Goal: Information Seeking & Learning: Compare options

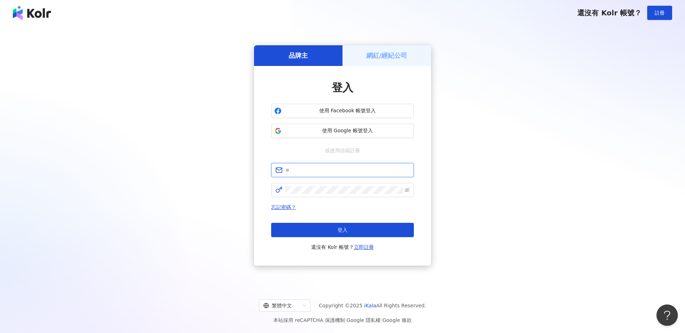
click at [330, 170] on input "text" at bounding box center [347, 170] width 124 height 8
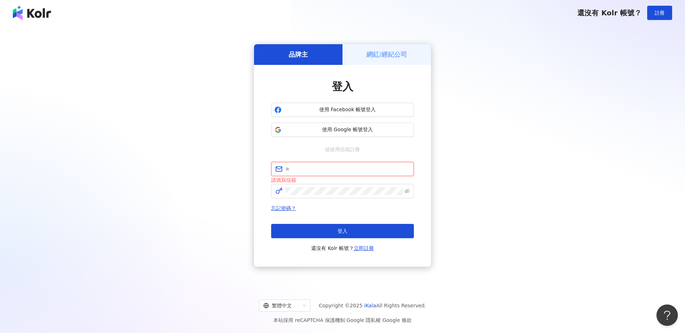
paste input "**********"
type input "**********"
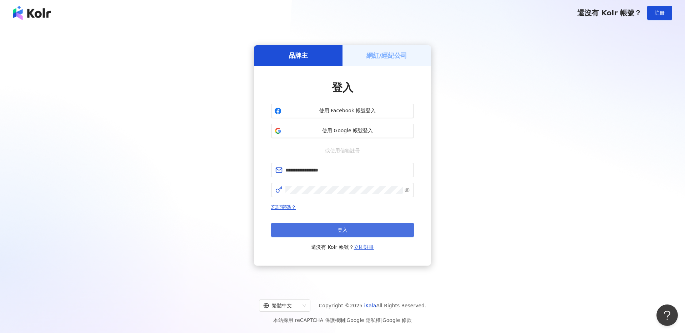
click at [338, 232] on span "登入" at bounding box center [343, 230] width 10 height 6
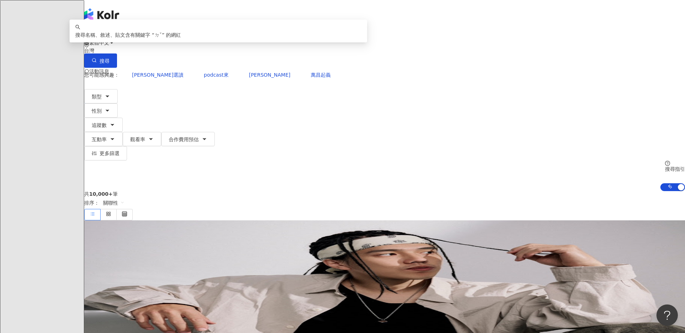
type input "*"
type input "**"
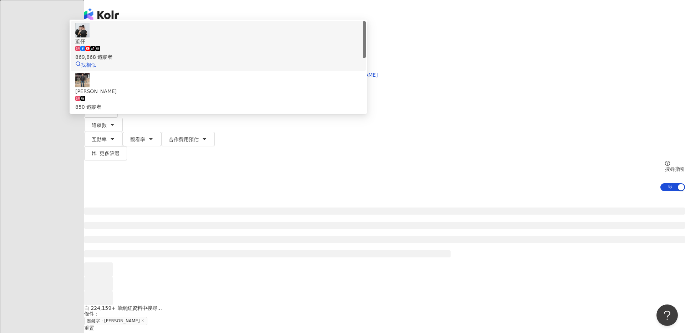
click at [299, 61] on div "869,868 追蹤者" at bounding box center [218, 57] width 286 height 8
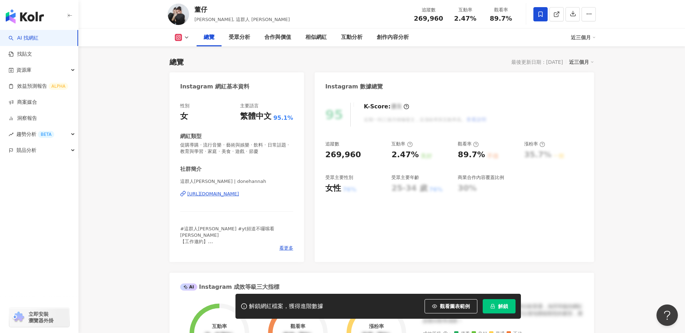
scroll to position [42, 0]
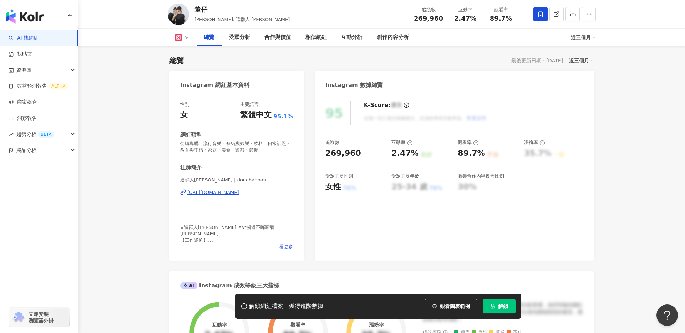
click at [239, 193] on div "https://www.instagram.com/donehannah/" at bounding box center [213, 192] width 52 height 6
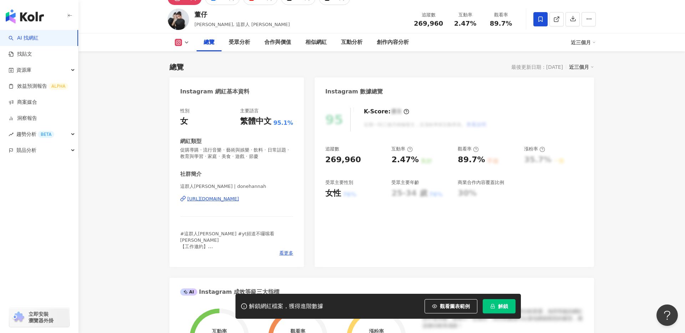
scroll to position [0, 0]
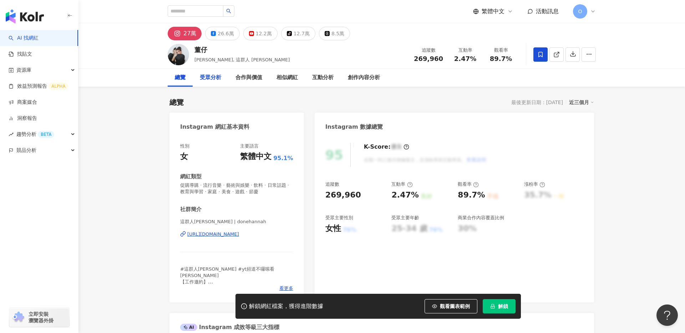
click at [215, 80] on div "受眾分析" at bounding box center [210, 78] width 21 height 9
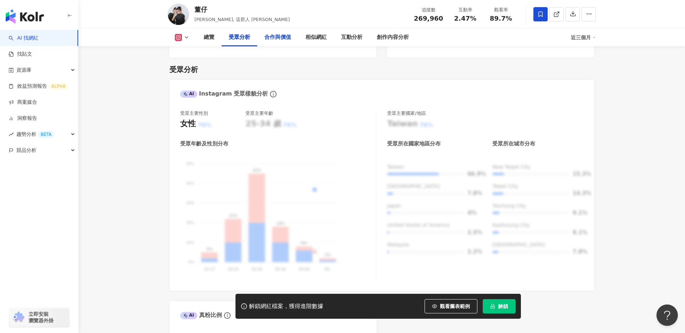
click at [273, 41] on div "合作與價值" at bounding box center [277, 37] width 27 height 9
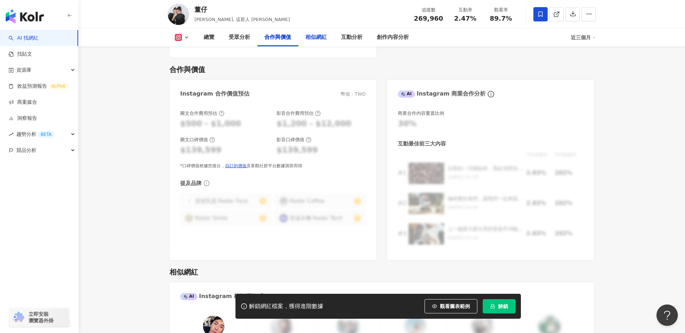
click at [315, 39] on div "相似網紅" at bounding box center [315, 37] width 21 height 9
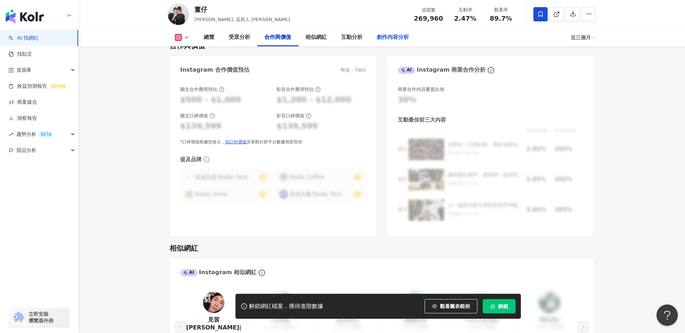
click at [386, 39] on div "創作內容分析" at bounding box center [393, 37] width 32 height 9
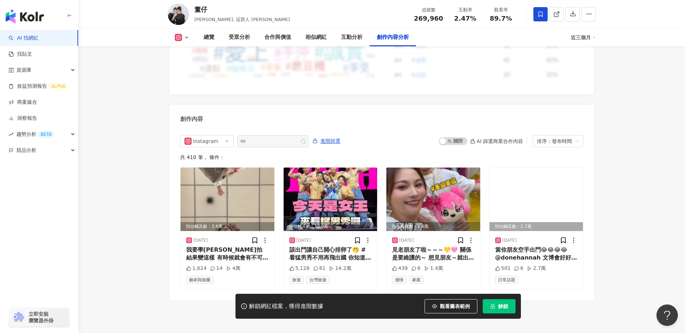
scroll to position [2174, 0]
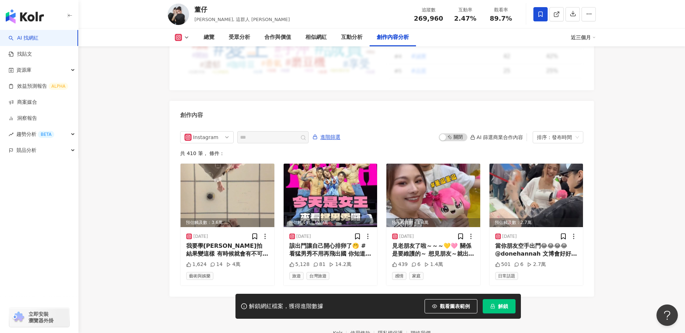
scroll to position [1175, 0]
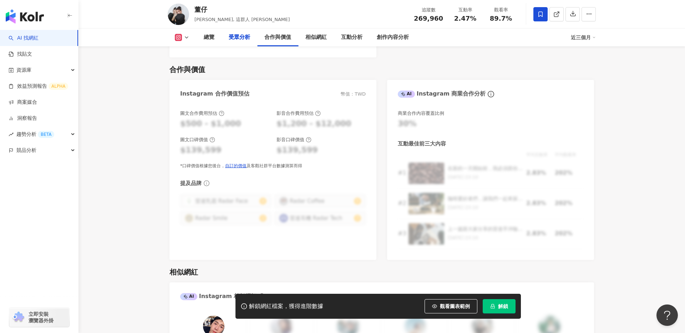
scroll to position [616, 0]
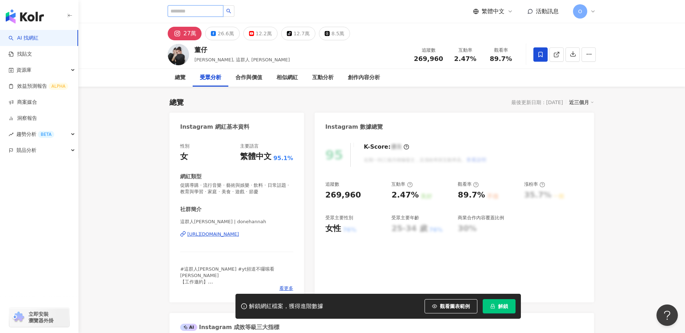
click at [190, 10] on input "search" at bounding box center [196, 10] width 56 height 11
type input "**"
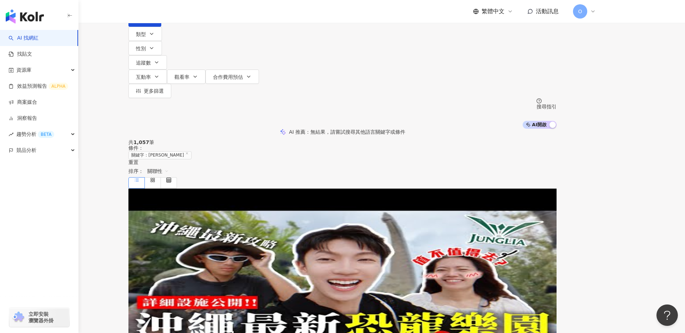
scroll to position [10, 0]
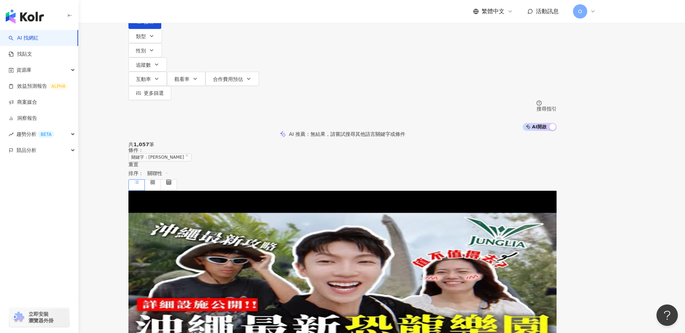
click at [188, 244] on span "kart_wang" at bounding box center [176, 247] width 26 height 6
type input "*"
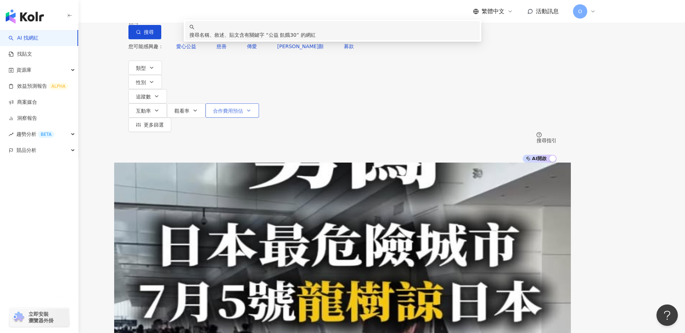
type input "*******"
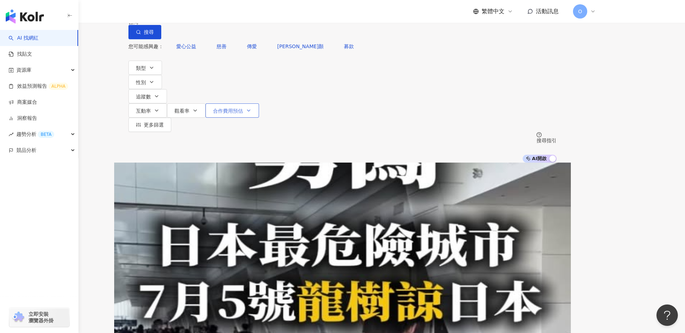
click at [243, 108] on span "合作費用預估" at bounding box center [228, 111] width 30 height 6
type input "******"
drag, startPoint x: 531, startPoint y: 147, endPoint x: 409, endPoint y: 146, distance: 122.4
click at [355, 133] on div at bounding box center [353, 131] width 4 height 4
click at [497, 81] on div "您可能感興趣： 愛心公益 慈善 傳愛 羅慧夫顱顏 募款 類型 性別 追蹤數 互動率 觀看率 合作費用預估 更多篩選 選擇合作費用預估 ： 幣別 ： 新台幣 (…" at bounding box center [342, 100] width 428 height 123
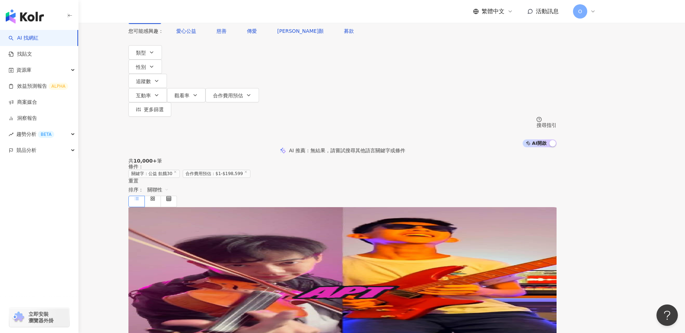
scroll to position [13, 0]
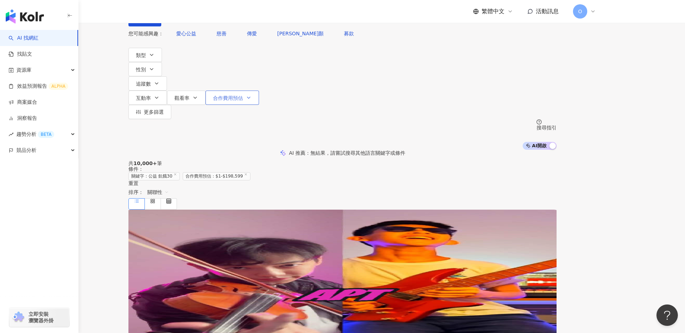
click at [243, 95] on span "合作費用預估" at bounding box center [228, 98] width 30 height 6
click at [494, 70] on div "您可能感興趣： 愛心公益 慈善 傳愛 羅慧夫顱顏 募款 類型 性別 追蹤數 互動率 觀看率 合作費用預估 更多篩選 選擇合作費用預估 ： 幣別 ： 新台幣 (…" at bounding box center [342, 87] width 428 height 123
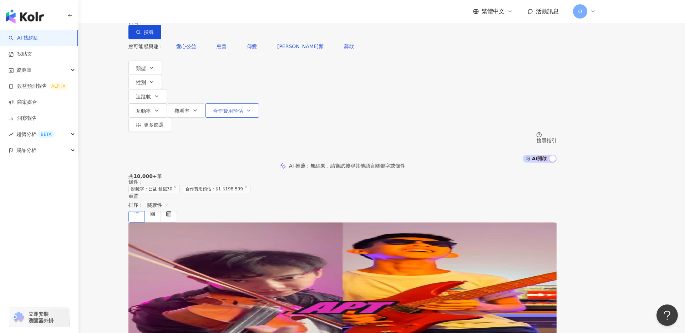
click at [243, 108] on span "合作費用預估" at bounding box center [228, 111] width 30 height 6
click at [485, 82] on div "您可能感興趣： 愛心公益 慈善 傳愛 羅慧夫顱顏 募款 類型 性別 追蹤數 互動率 觀看率 合作費用預估 更多篩選 選擇合作費用預估 ： 幣別 ： 新台幣 (…" at bounding box center [342, 100] width 428 height 123
click at [151, 94] on span "追蹤數" at bounding box center [143, 97] width 15 height 6
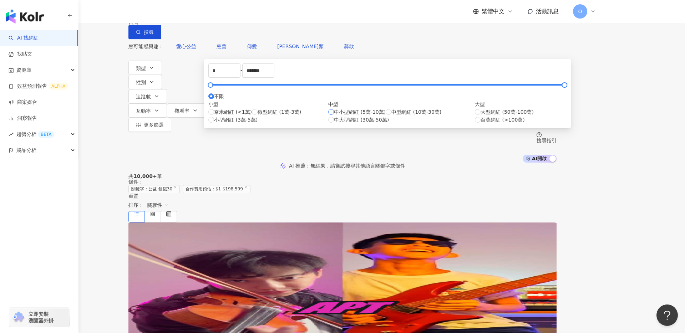
click at [360, 116] on span "中小型網紅 (5萬-10萬)" at bounding box center [360, 112] width 52 height 8
type input "*****"
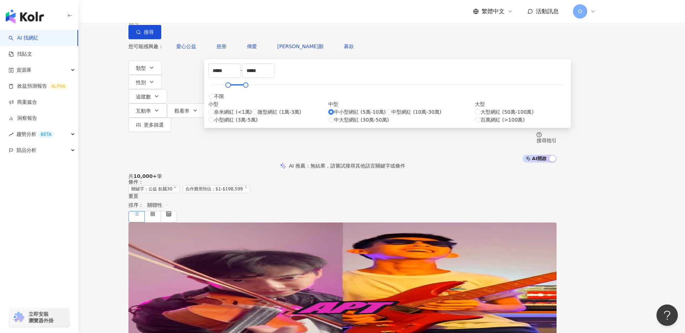
click at [475, 173] on div "共 10,000+ 筆 條件 ： 關鍵字：公益 飢餓30 合作費用預估：$1-$198,599 重置 排序： 關聯性" at bounding box center [342, 197] width 428 height 49
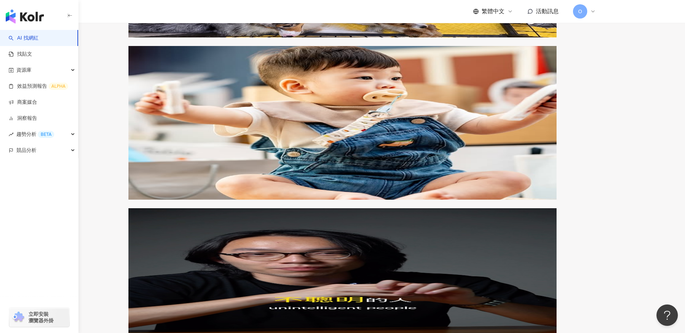
scroll to position [1324, 0]
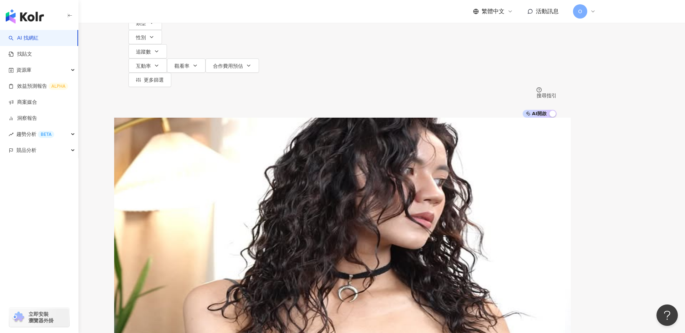
scroll to position [36, 0]
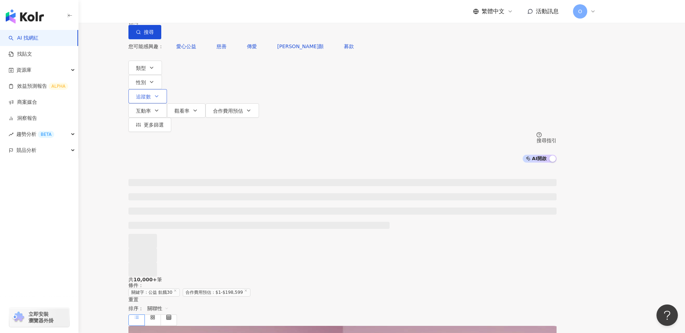
click at [160, 93] on icon "button" at bounding box center [157, 96] width 6 height 6
type input "*"
type input "*******"
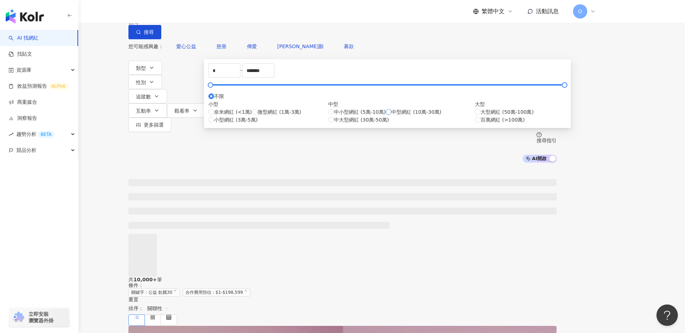
click at [391, 116] on span "中型網紅 (10萬-30萬)" at bounding box center [416, 112] width 50 height 8
type input "******"
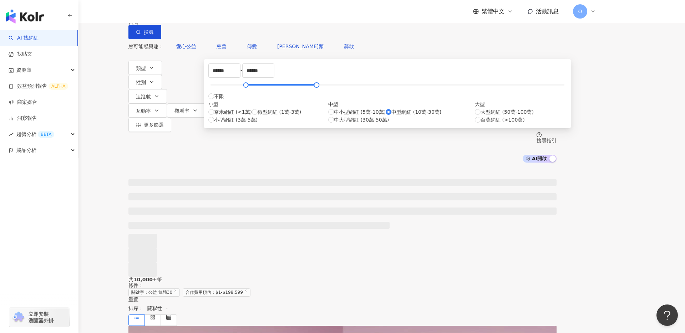
click at [422, 277] on div "共 10,000+ 筆 條件 ： 關鍵字：公益 飢餓30 合作費用預估：$1-$198,599 重置 排序： 關聯性" at bounding box center [342, 301] width 428 height 49
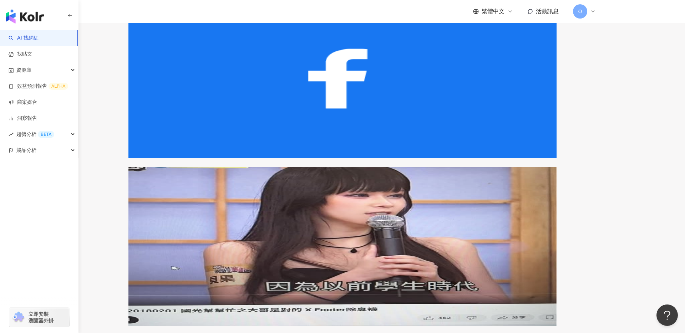
scroll to position [1247, 0]
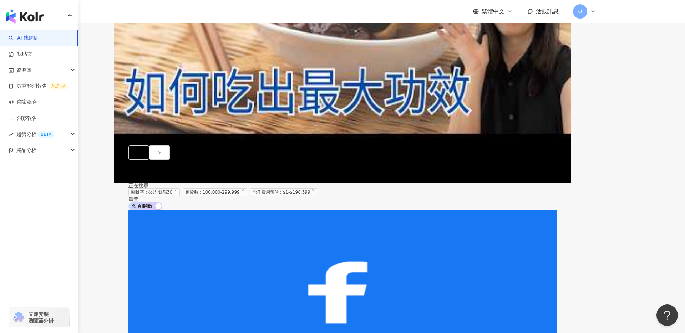
scroll to position [375, 0]
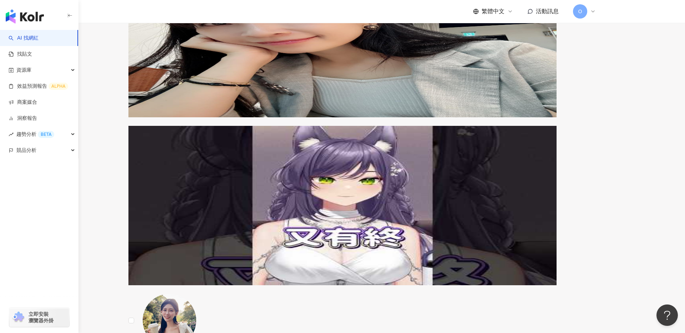
scroll to position [1274, 0]
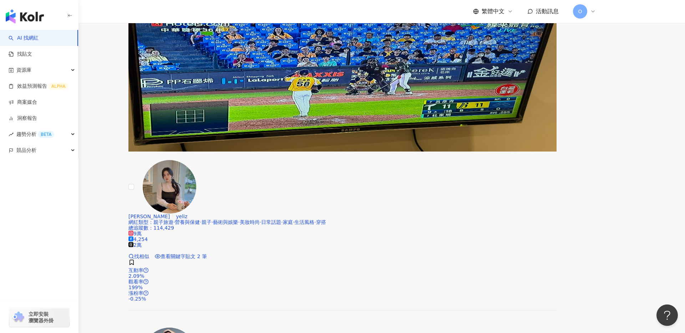
scroll to position [1060, 0]
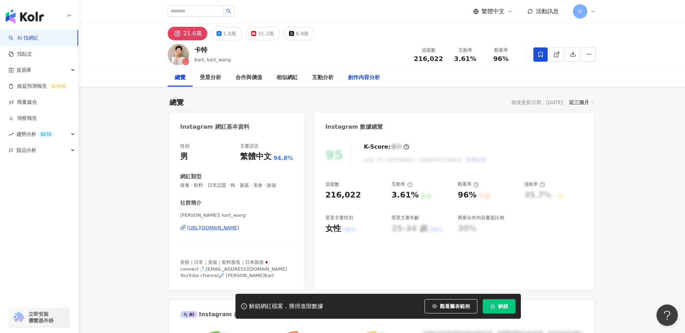
click at [352, 81] on div "創作內容分析" at bounding box center [364, 78] width 32 height 9
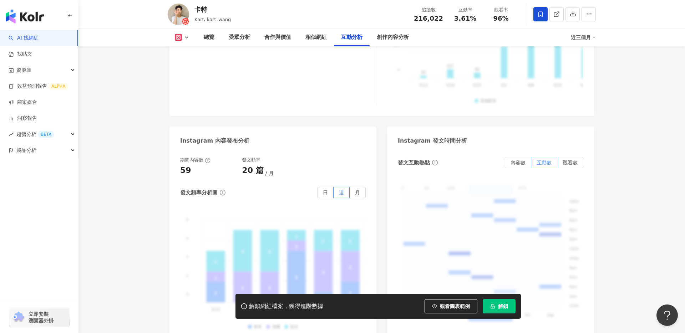
scroll to position [1748, 0]
click at [206, 42] on div "總覽" at bounding box center [209, 38] width 25 height 18
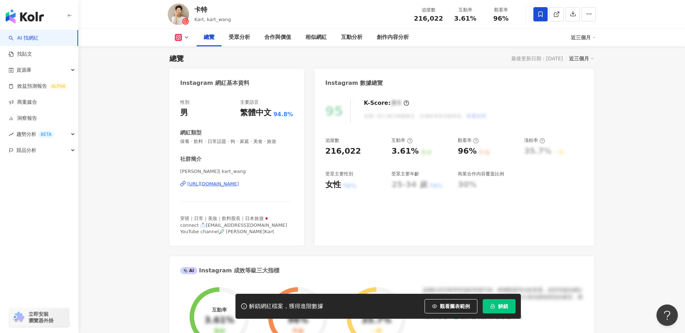
scroll to position [2008, 0]
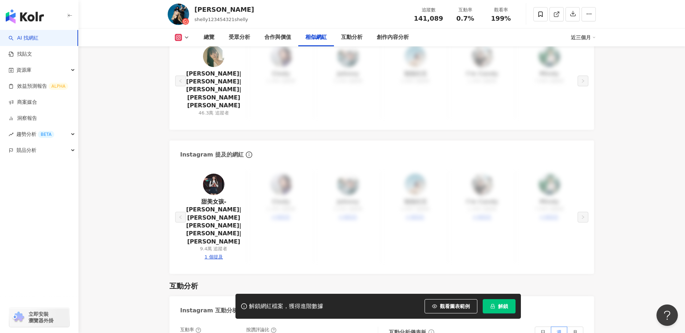
scroll to position [1248, 0]
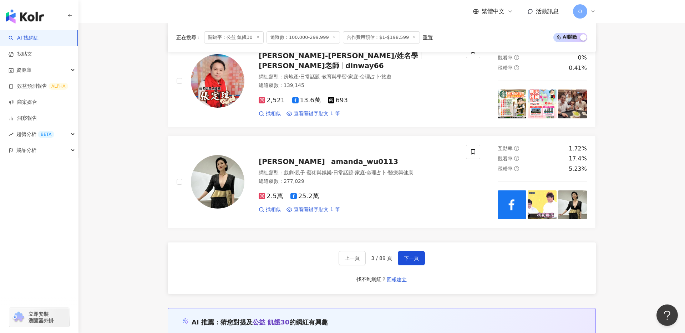
scroll to position [1340, 0]
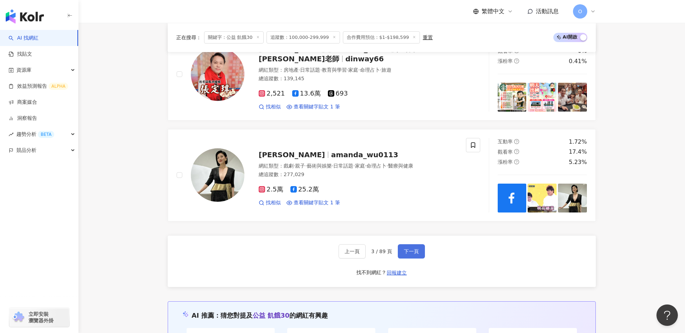
click at [419, 249] on button "下一頁" at bounding box center [411, 251] width 27 height 14
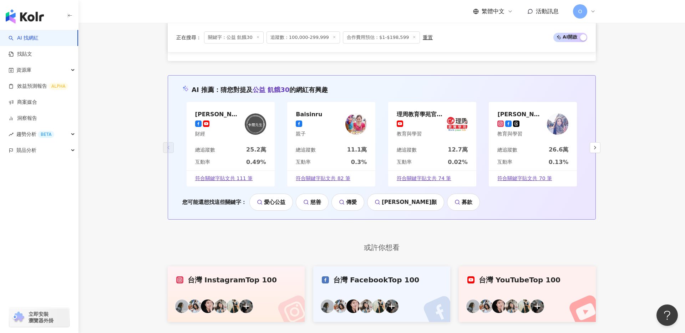
scroll to position [1506, 0]
click at [596, 145] on icon "button" at bounding box center [595, 148] width 6 height 6
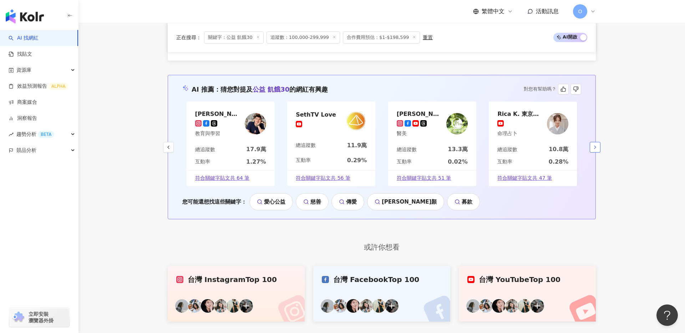
click at [596, 145] on icon "button" at bounding box center [595, 148] width 6 height 6
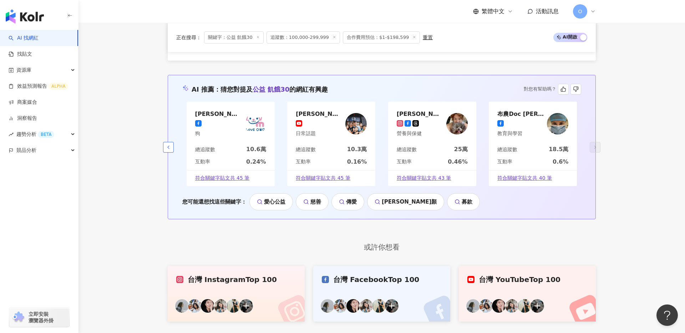
click at [171, 146] on button "button" at bounding box center [168, 147] width 11 height 11
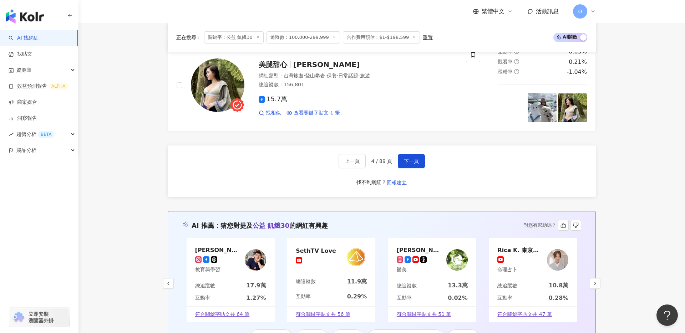
scroll to position [1382, 0]
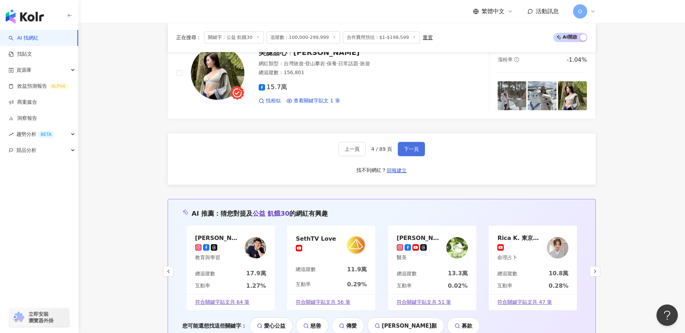
click at [421, 149] on button "下一頁" at bounding box center [411, 149] width 27 height 14
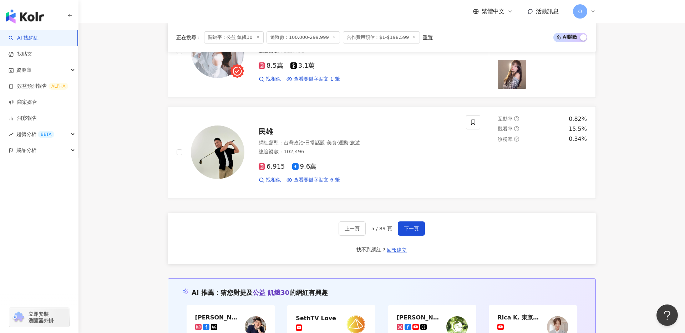
scroll to position [1333, 0]
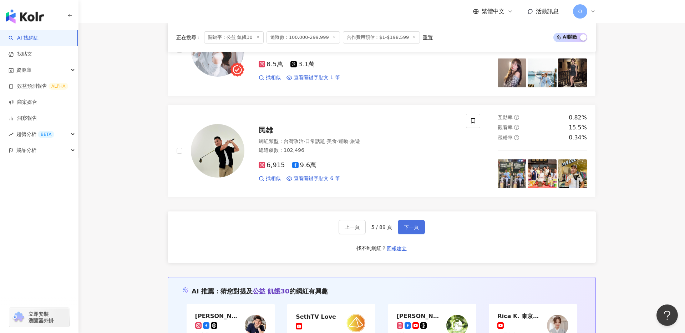
click at [411, 224] on span "下一頁" at bounding box center [411, 227] width 15 height 6
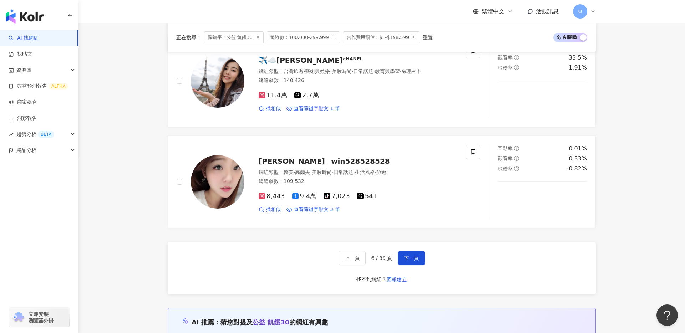
scroll to position [1298, 0]
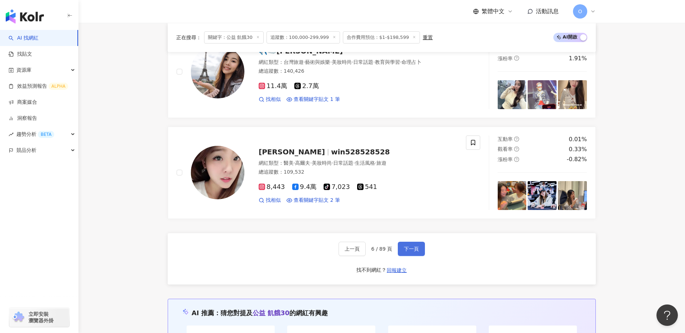
click at [424, 242] on button "下一頁" at bounding box center [411, 249] width 27 height 14
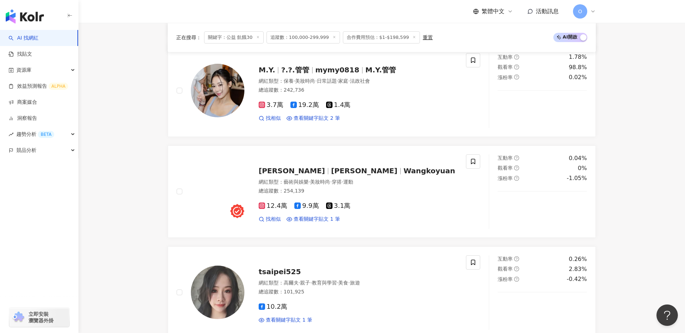
scroll to position [1078, 0]
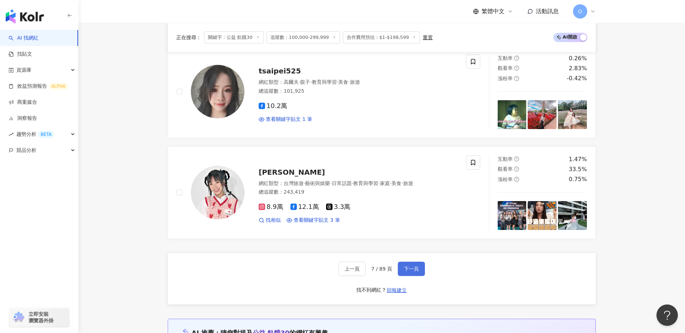
click at [417, 271] on span "下一頁" at bounding box center [411, 269] width 15 height 6
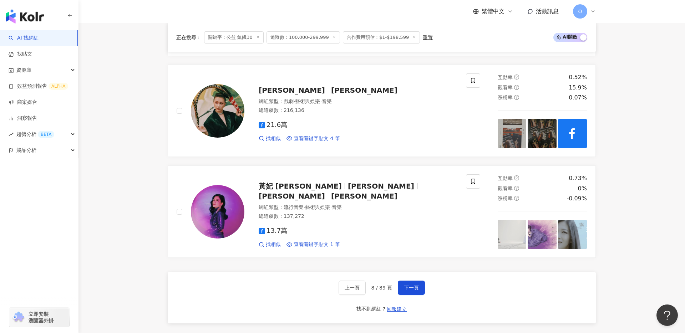
scroll to position [1245, 0]
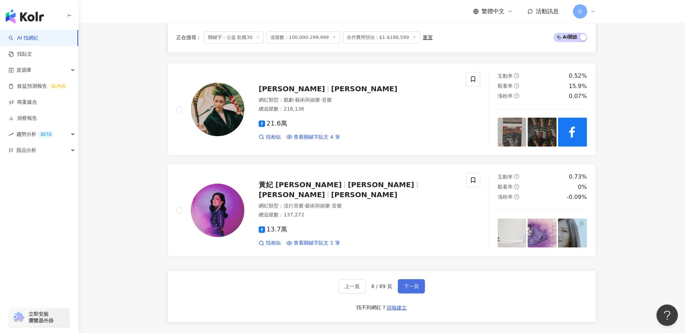
click at [419, 290] on button "下一頁" at bounding box center [411, 286] width 27 height 14
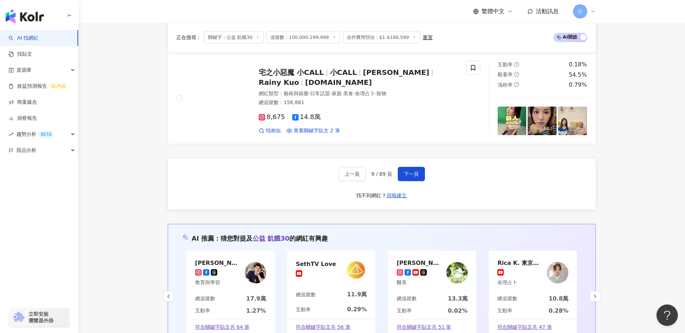
scroll to position [1367, 0]
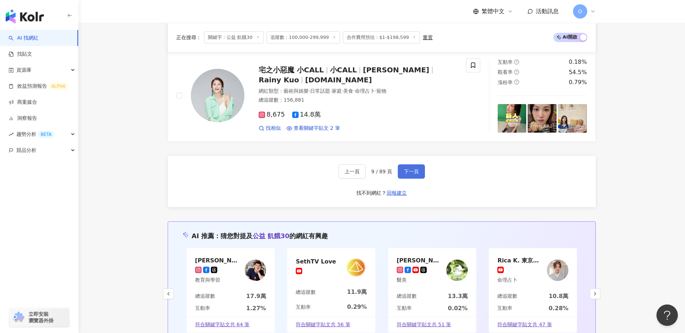
click at [422, 166] on button "下一頁" at bounding box center [411, 171] width 27 height 14
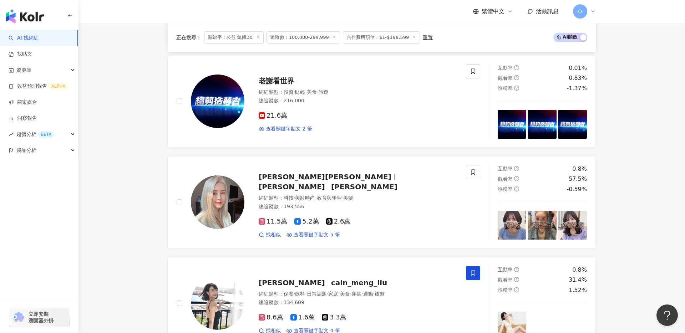
scroll to position [350, 0]
